Goal: Task Accomplishment & Management: Use online tool/utility

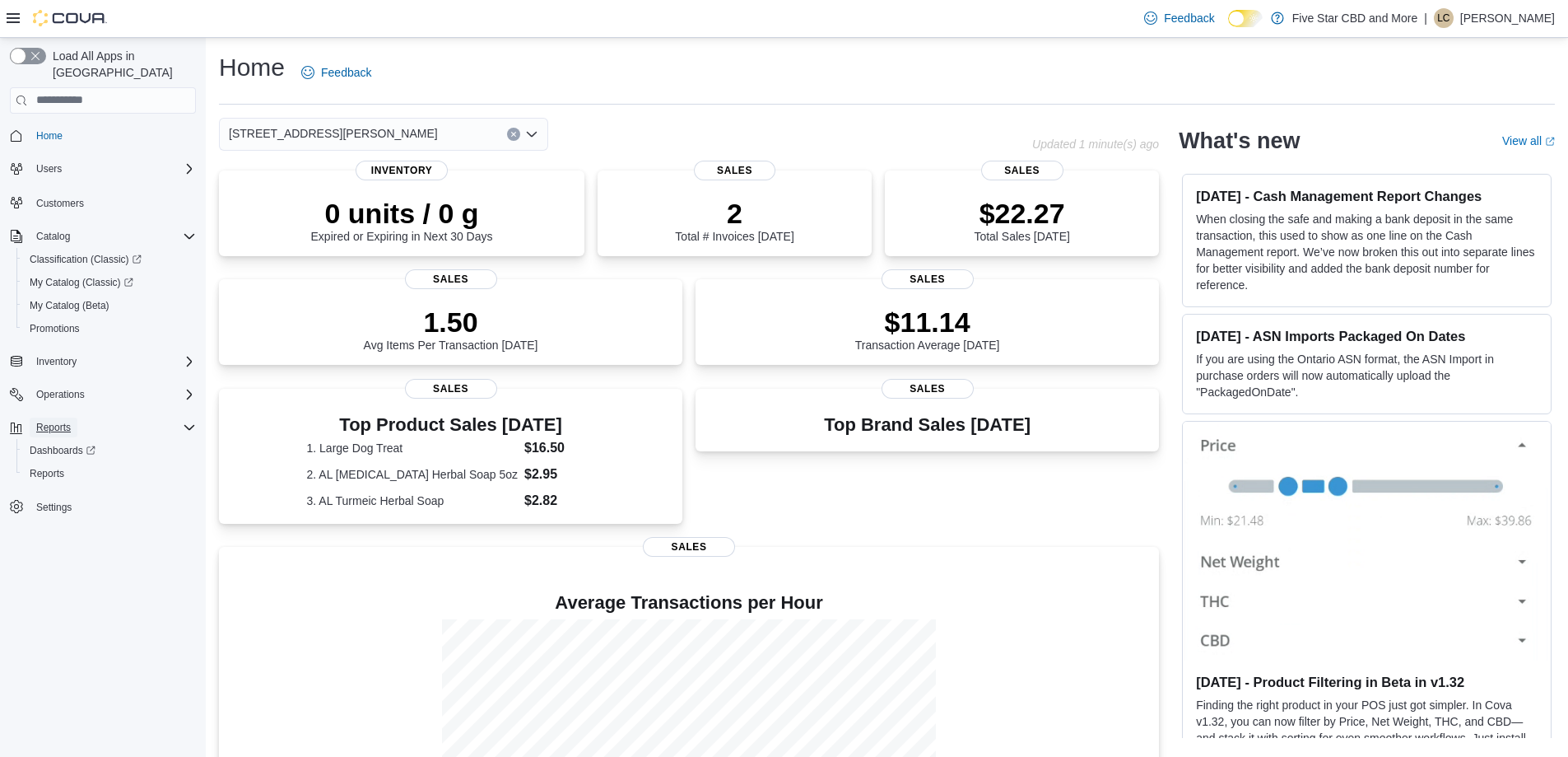
click at [63, 421] on span "Reports" at bounding box center [53, 428] width 34 height 13
click at [53, 467] on span "Reports" at bounding box center [46, 474] width 34 height 13
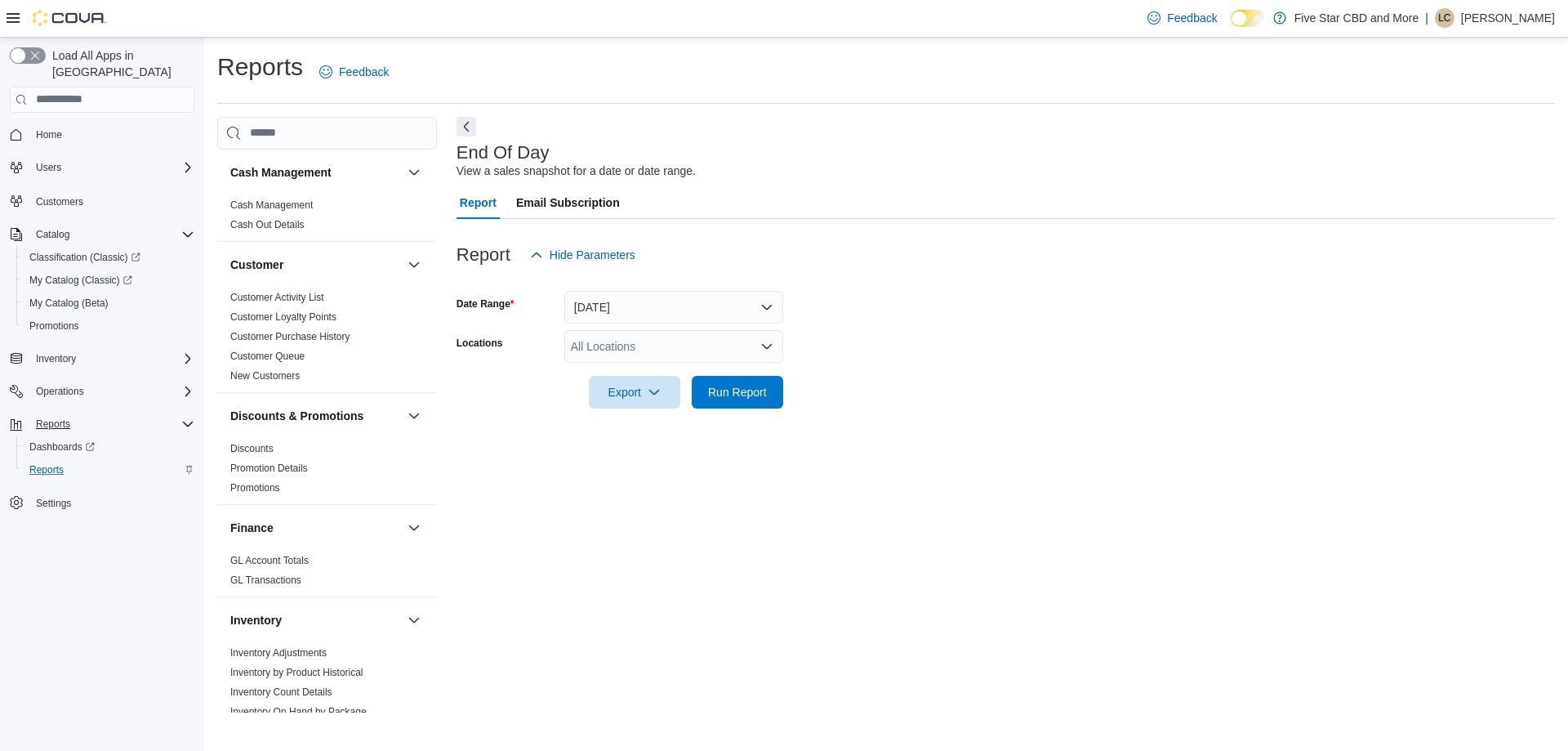
click at [605, 344] on div "All Locations" at bounding box center [674, 346] width 218 height 33
click at [599, 376] on span "Five Star CBD and More" at bounding box center [654, 375] width 125 height 17
click at [613, 371] on span "[STREET_ADDRESS][PERSON_NAME]" at bounding box center [703, 375] width 207 height 17
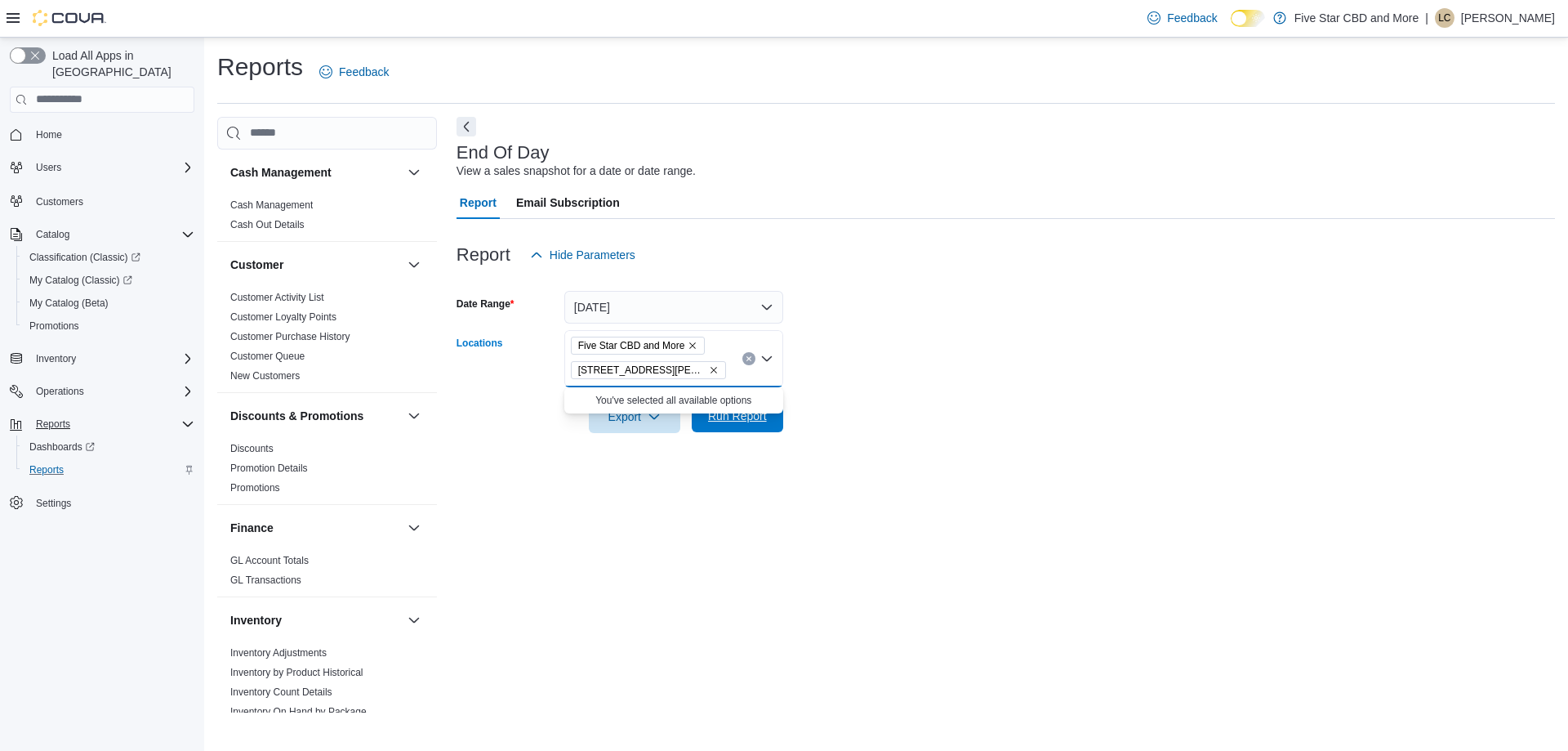
click at [752, 423] on span "Run Report" at bounding box center [737, 416] width 59 height 17
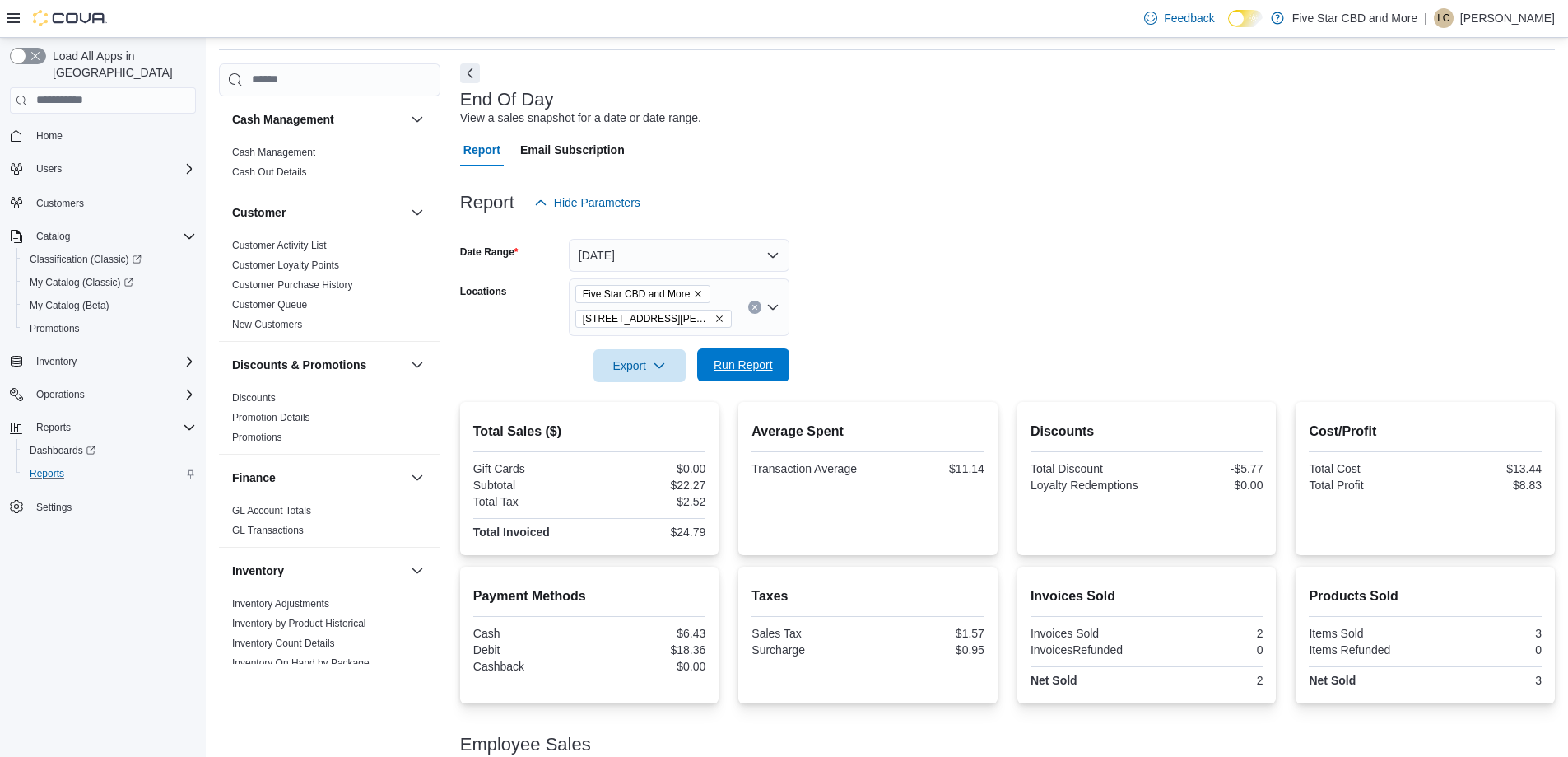
scroll to position [82, 0]
